Goal: Information Seeking & Learning: Find specific fact

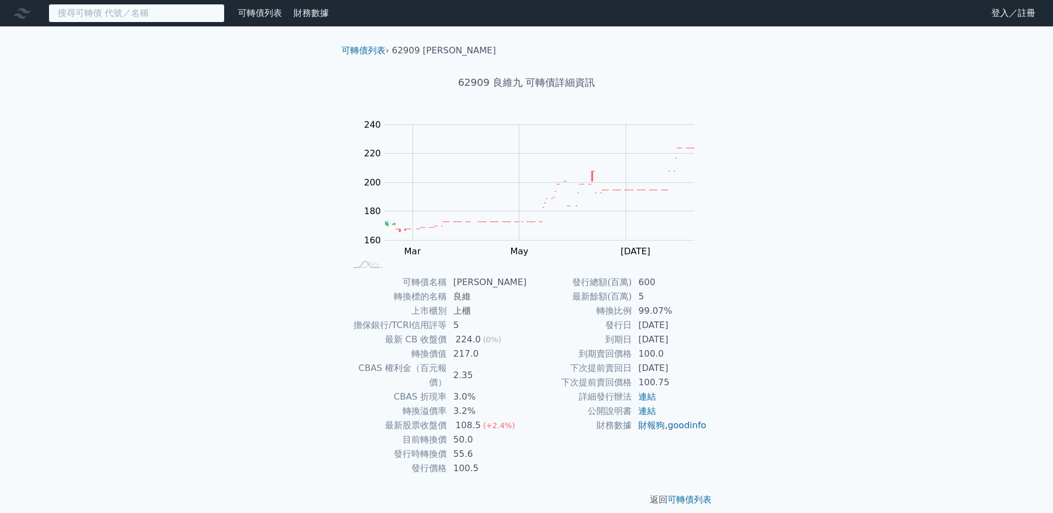
click at [71, 7] on input at bounding box center [136, 13] width 176 height 19
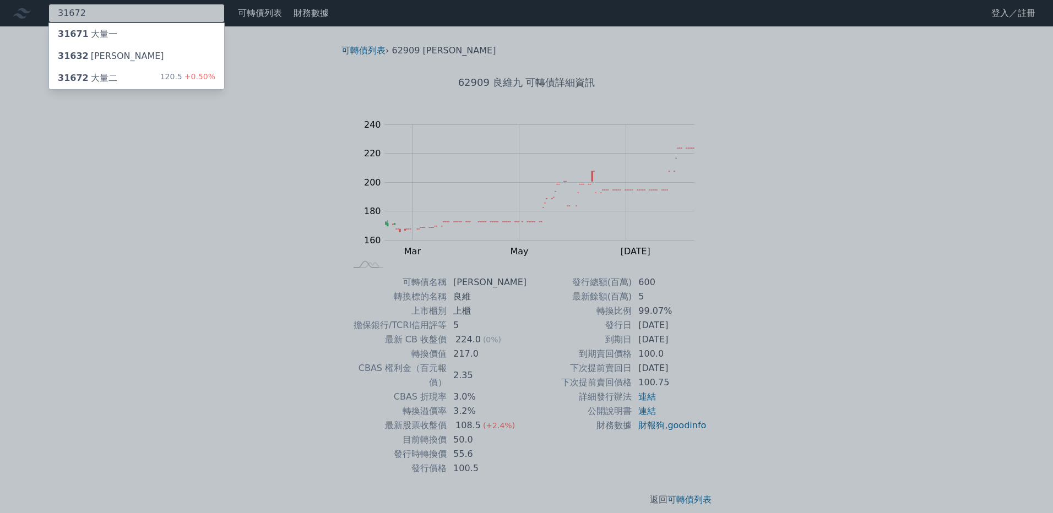
type input "31672"
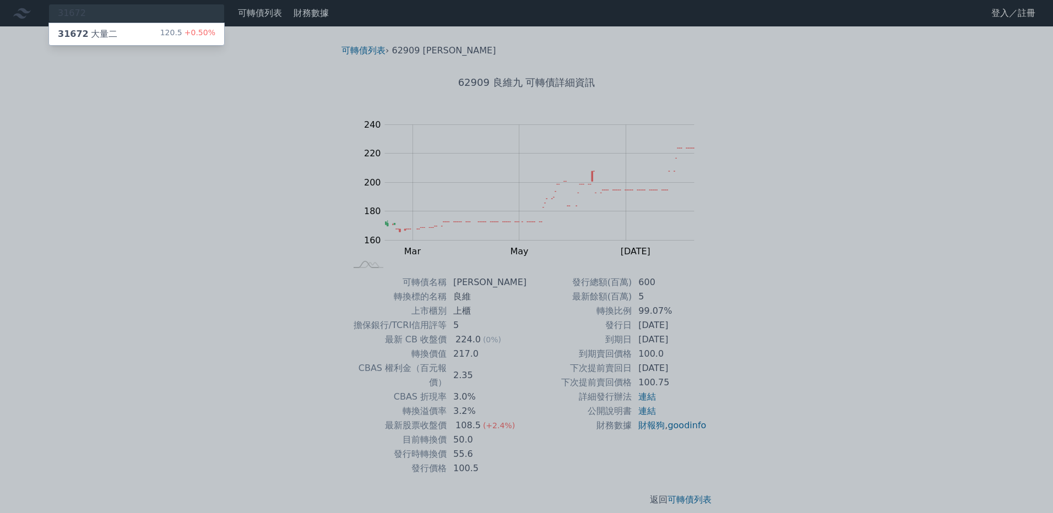
click at [99, 38] on div "31672 大量二" at bounding box center [87, 34] width 59 height 13
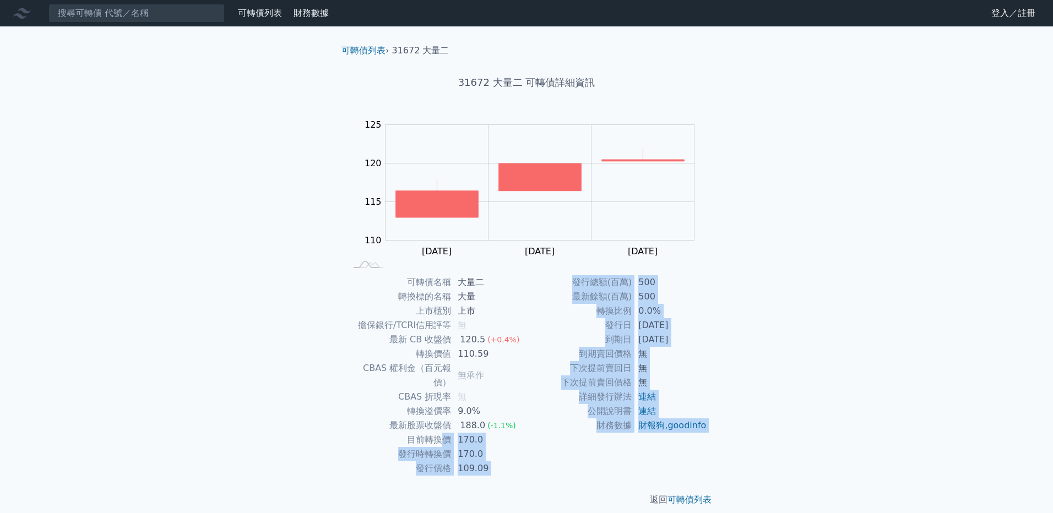
drag, startPoint x: 442, startPoint y: 419, endPoint x: 530, endPoint y: 475, distance: 104.5
click at [530, 472] on div "可轉債列表 › 31672 大量二 31672 大量二 可轉債詳細資訊 Zoom Out 114 108 110 112 114 130 125 120 11…" at bounding box center [527, 275] width 388 height 498
click at [530, 476] on div "返回 可轉債列表" at bounding box center [527, 500] width 388 height 48
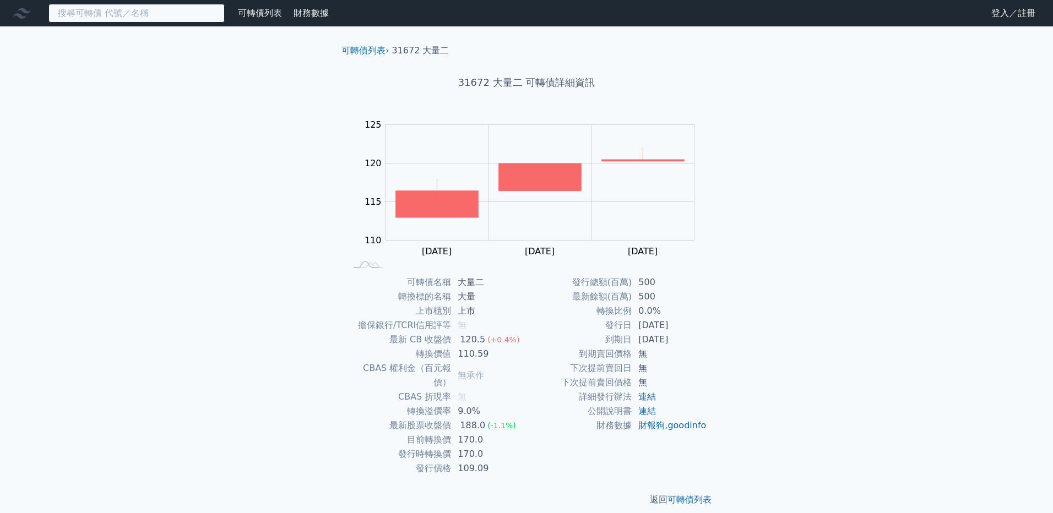
click at [112, 7] on input at bounding box center [136, 13] width 176 height 19
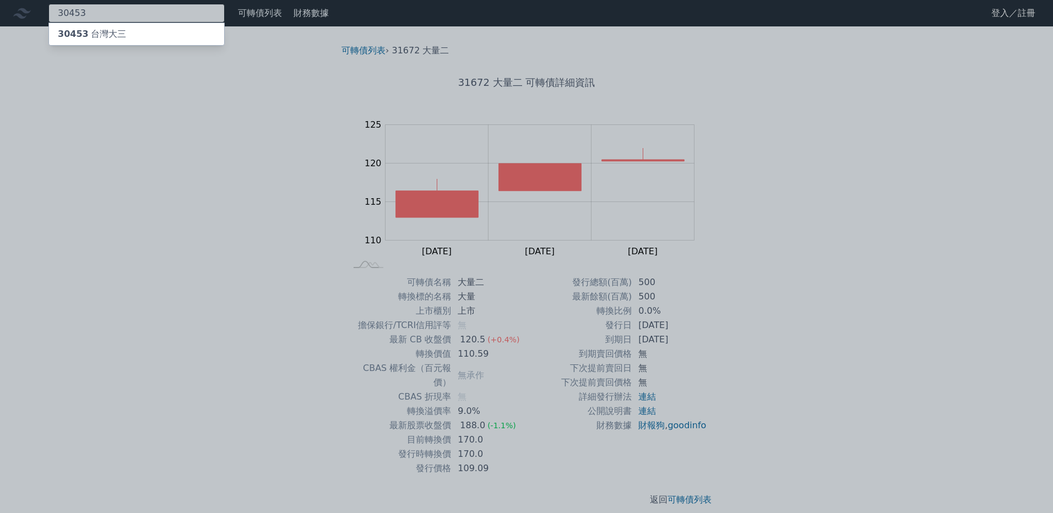
type input "30453"
click at [156, 40] on div "[GEOGRAPHIC_DATA]" at bounding box center [136, 34] width 175 height 22
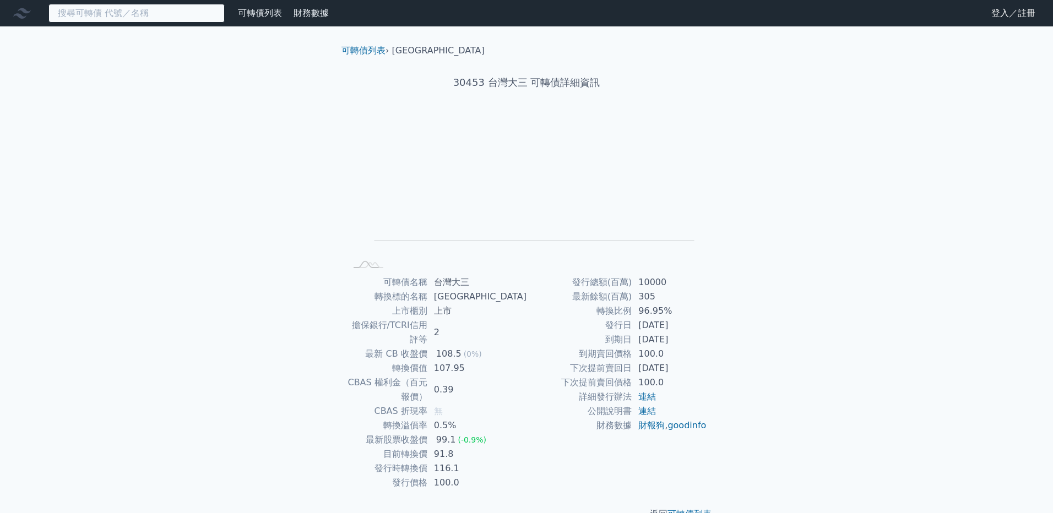
click at [109, 18] on input at bounding box center [136, 13] width 176 height 19
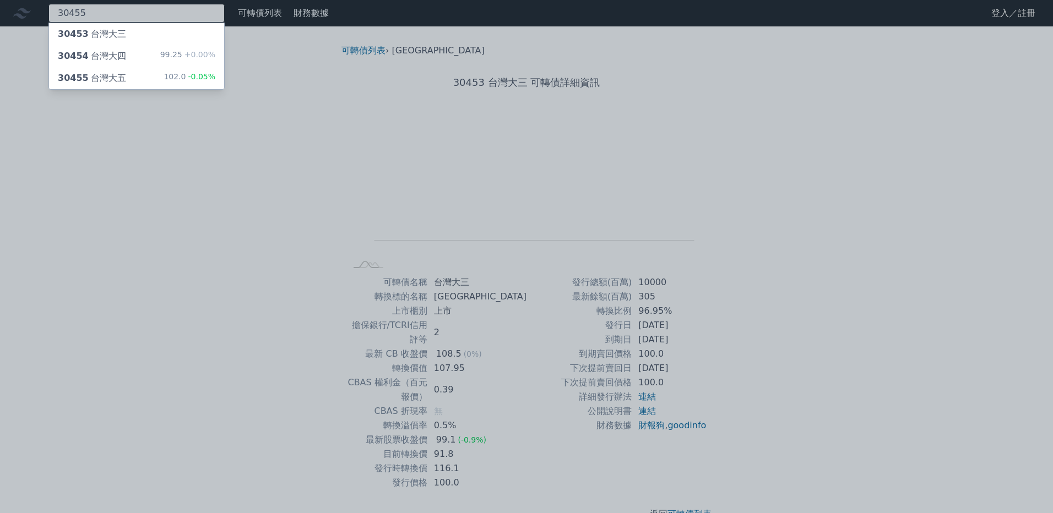
type input "30455"
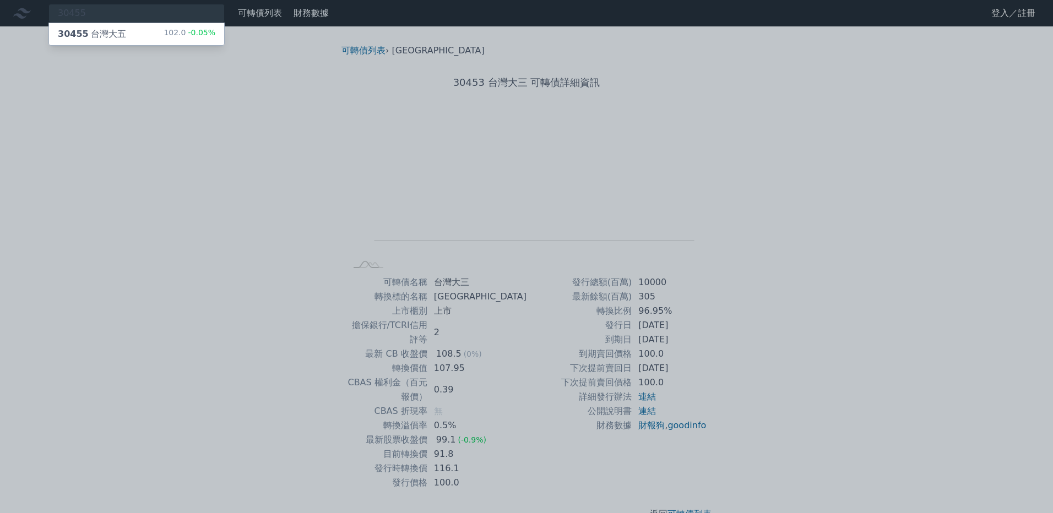
click at [111, 34] on div "30455 台灣大五" at bounding box center [92, 34] width 68 height 13
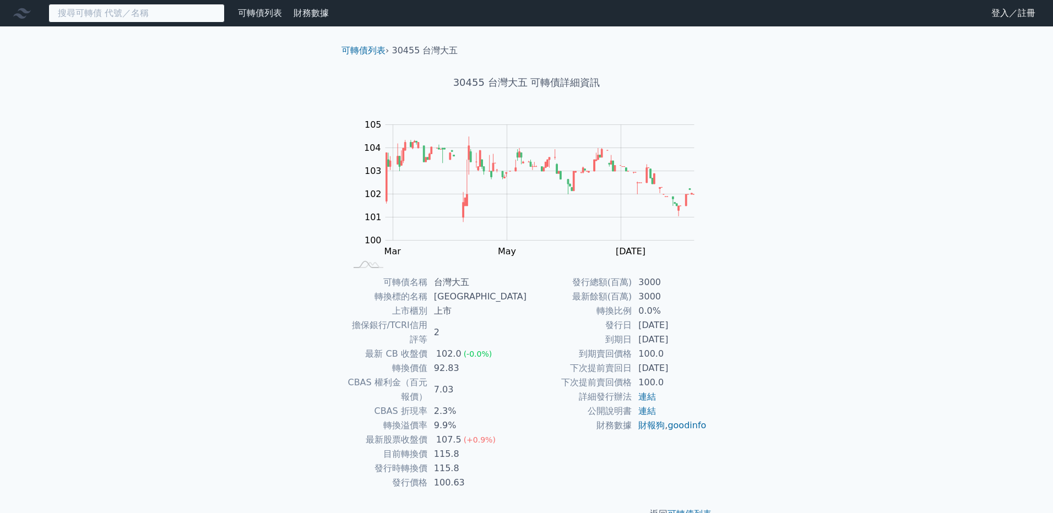
click at [147, 15] on input at bounding box center [136, 13] width 176 height 19
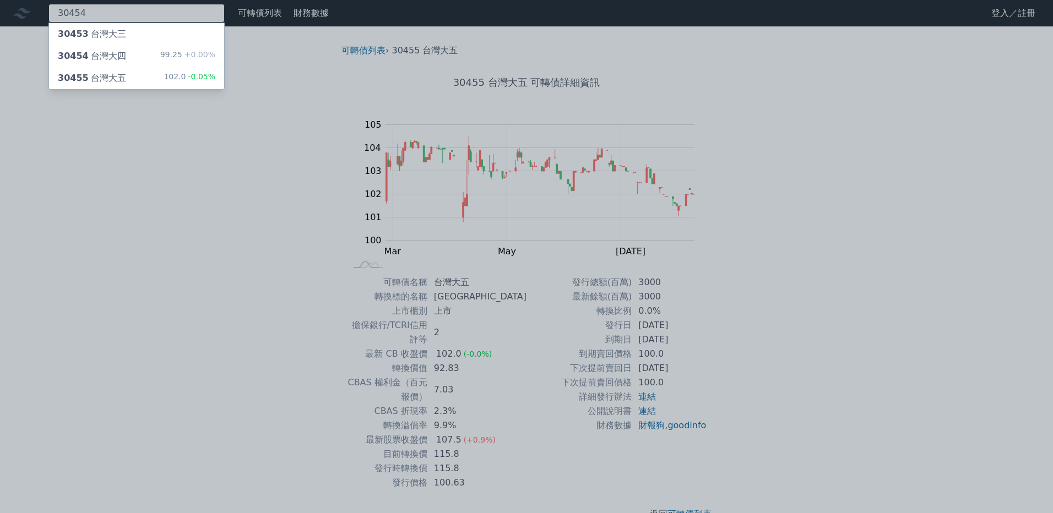
type input "30454"
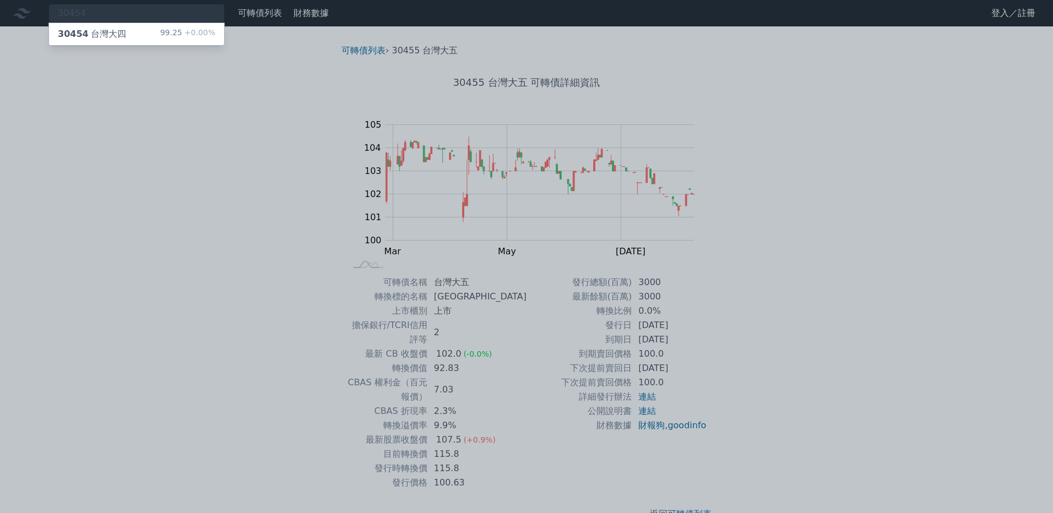
click at [150, 34] on div "30454 台灣大四 99.25 +0.00%" at bounding box center [136, 34] width 175 height 22
